Goal: Use online tool/utility: Utilize a website feature to perform a specific function

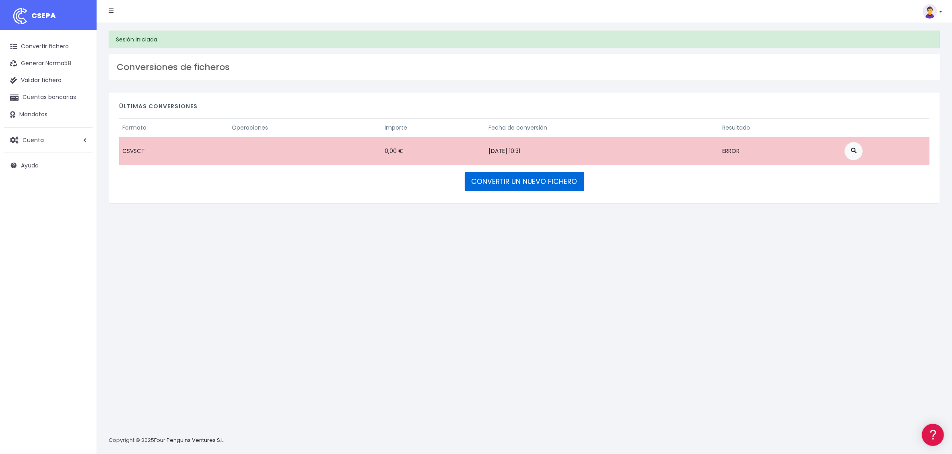
click at [506, 182] on link "CONVERTIR UN NUEVO FICHERO" at bounding box center [525, 181] width 120 height 19
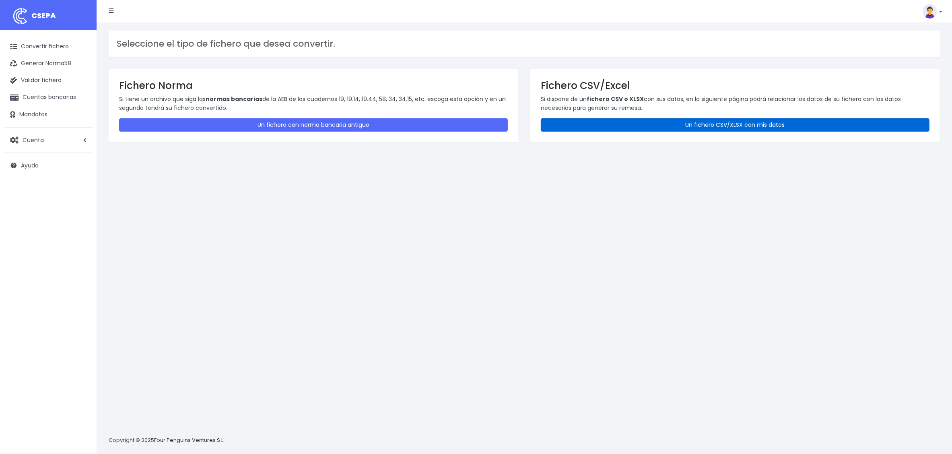
click at [713, 124] on link "Un fichero CSV/XLSX con mis datos" at bounding box center [735, 124] width 389 height 13
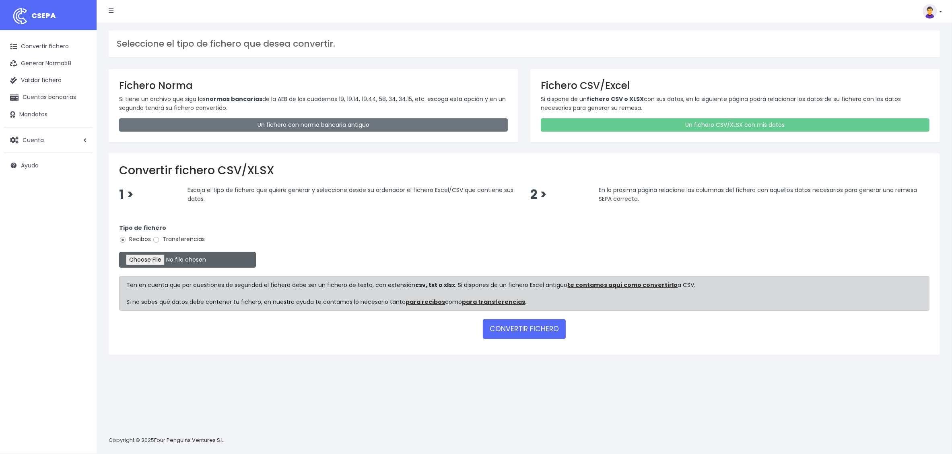
click at [154, 258] on input "file" at bounding box center [187, 260] width 137 height 16
type input "C:\fakepath\REMESA UZBEKISTAN 2.xlsx"
click at [519, 327] on button "CONVERTIR FICHERO" at bounding box center [524, 328] width 83 height 19
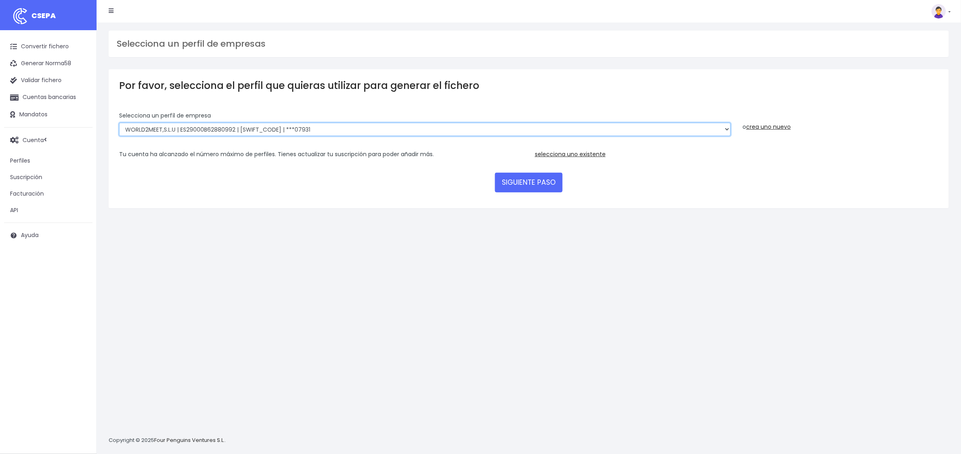
click at [324, 129] on select "WORLD2MEET,S.L.U | ES29000B62880992 | BSABESBBXXX | ***07931 WORLD2MEET S.L.U |…" at bounding box center [425, 130] width 612 height 14
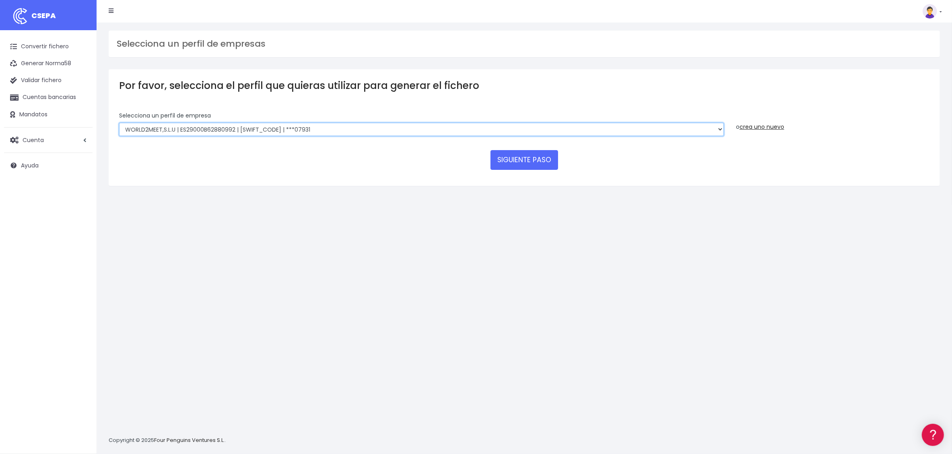
select select "1862"
click at [119, 123] on select "WORLD2MEET,S.L.U | ES29000B62880992 | BSABESBBXXX | ***07931 WORLD2MEET S.L.U |…" at bounding box center [421, 130] width 605 height 14
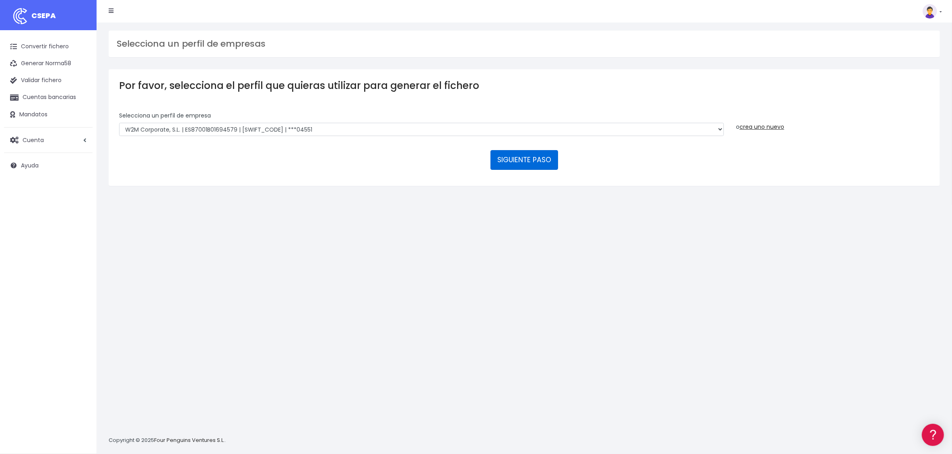
click at [528, 159] on button "SIGUIENTE PASO" at bounding box center [525, 159] width 68 height 19
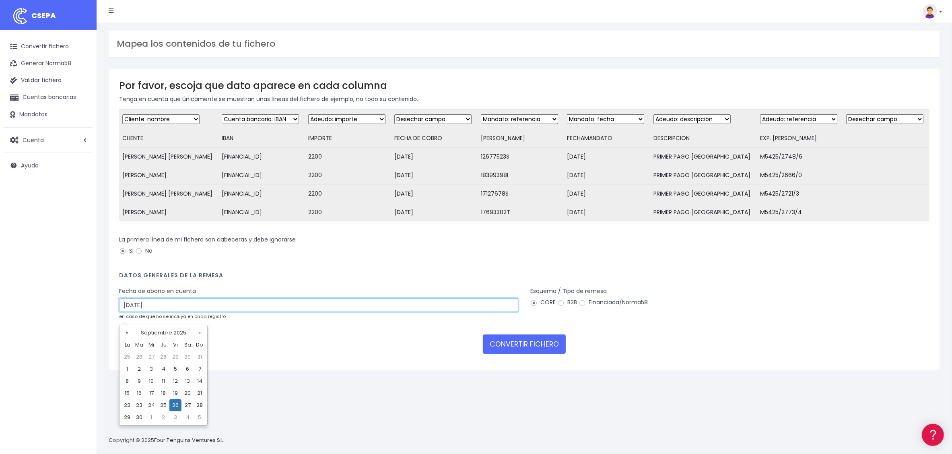
click at [140, 312] on input "[DATE]" at bounding box center [318, 305] width 399 height 14
click at [165, 405] on td "25" at bounding box center [163, 405] width 12 height 12
type input "[DATE]"
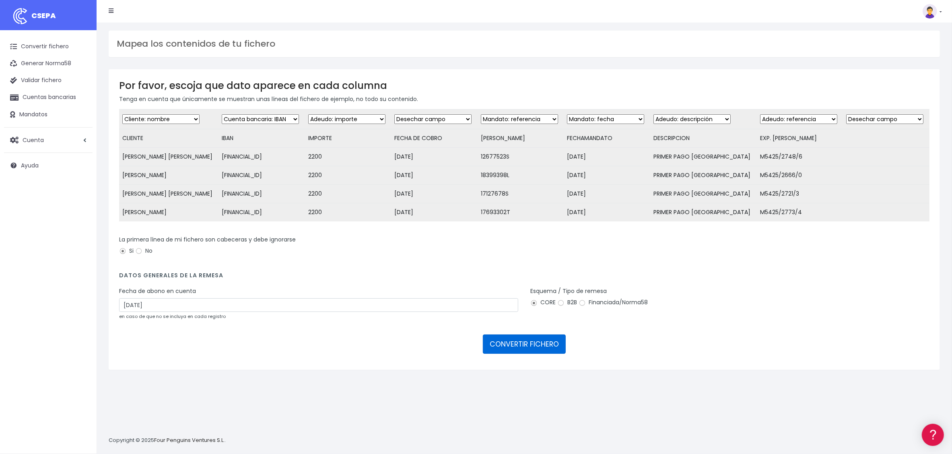
click at [531, 353] on button "CONVERTIR FICHERO" at bounding box center [524, 343] width 83 height 19
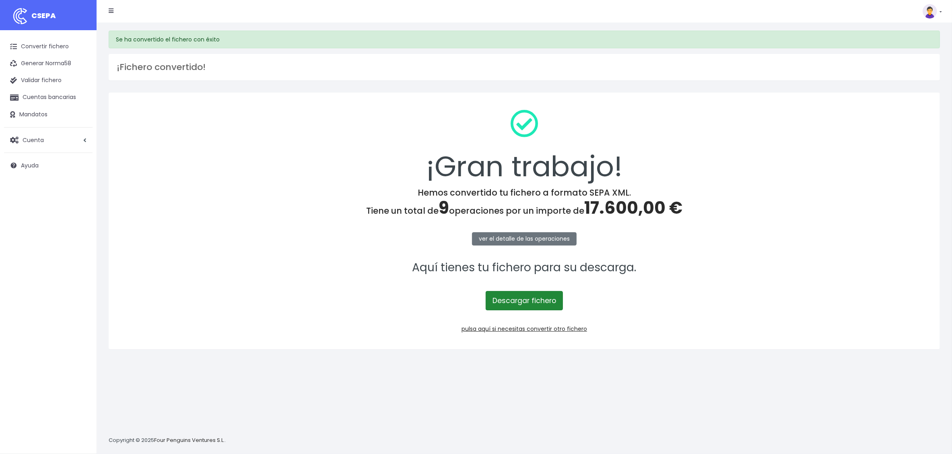
click at [530, 303] on link "Descargar fichero" at bounding box center [524, 300] width 77 height 19
